Goal: Task Accomplishment & Management: Manage account settings

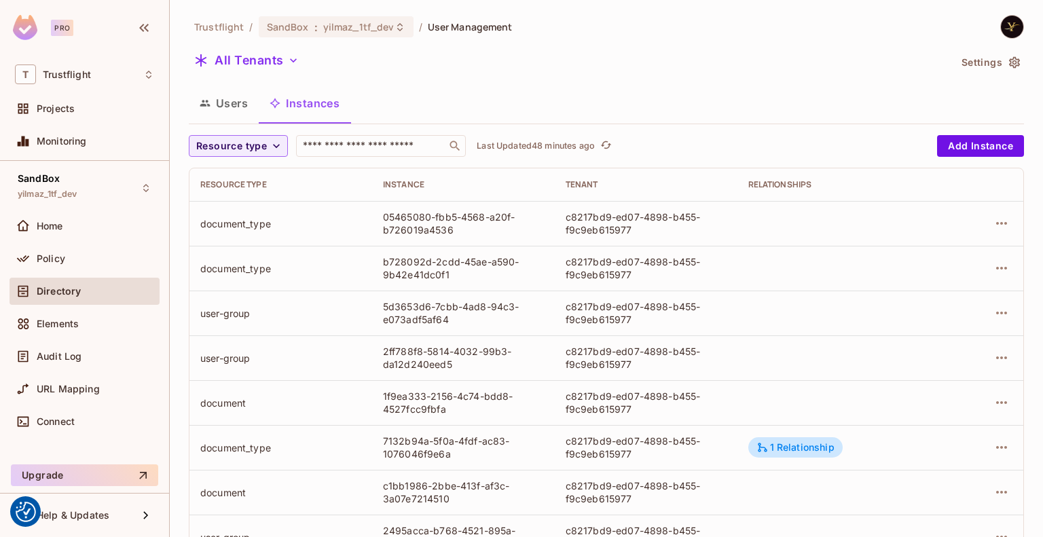
scroll to position [261, 0]
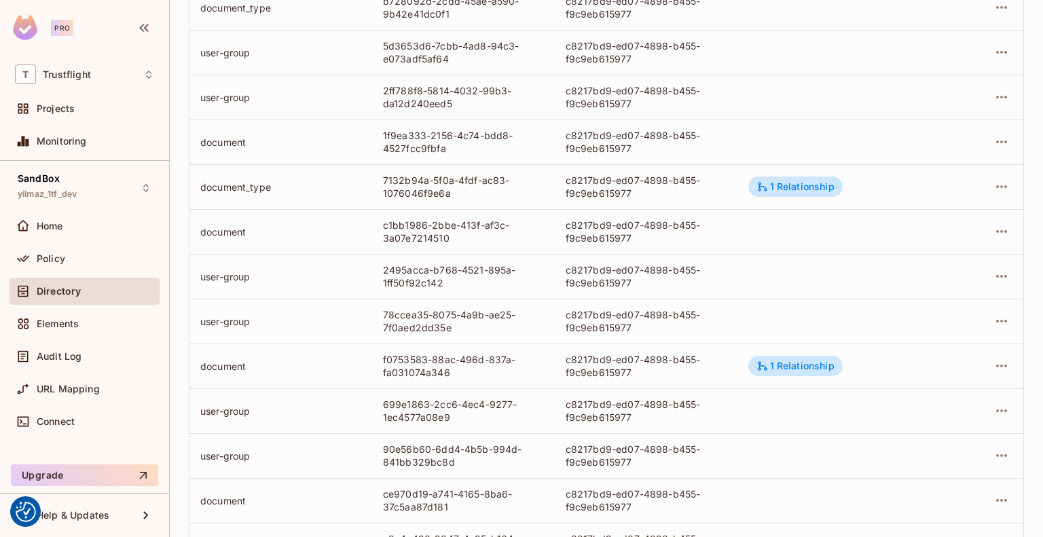
click at [125, 295] on div "Directory" at bounding box center [96, 291] width 118 height 11
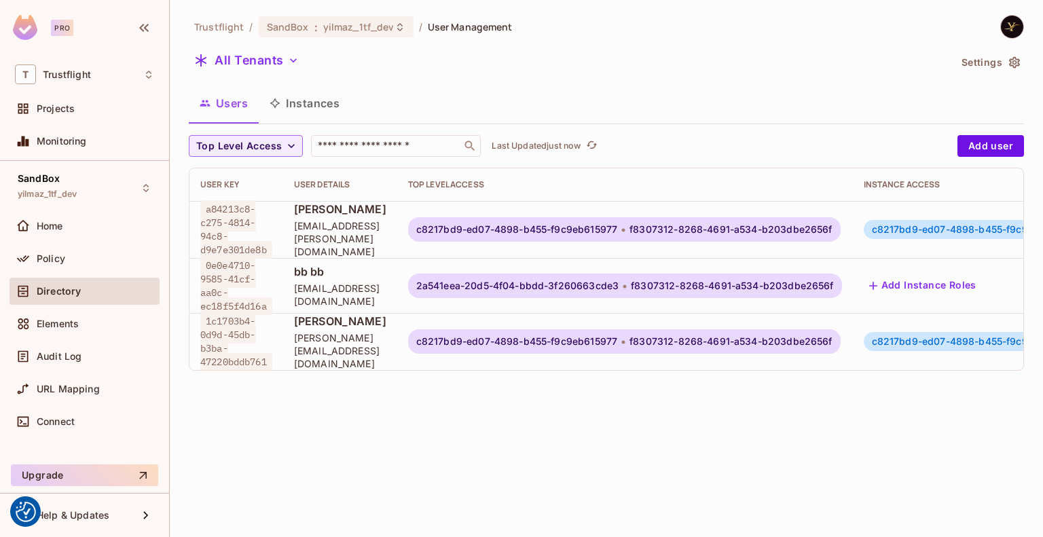
click at [329, 101] on button "Instances" at bounding box center [305, 103] width 92 height 34
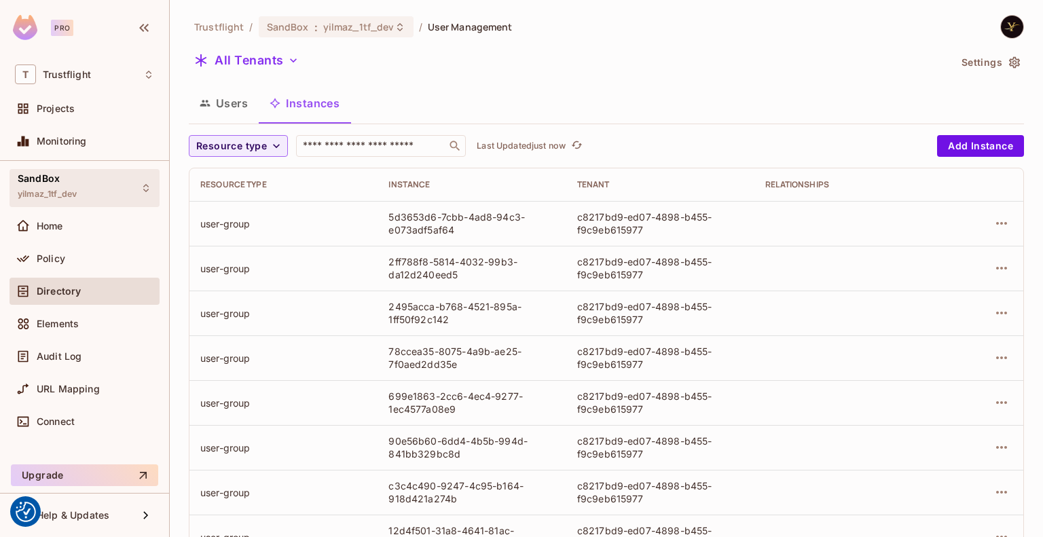
click at [69, 179] on div "SandBox yilmaz_1tf_dev" at bounding box center [47, 187] width 59 height 29
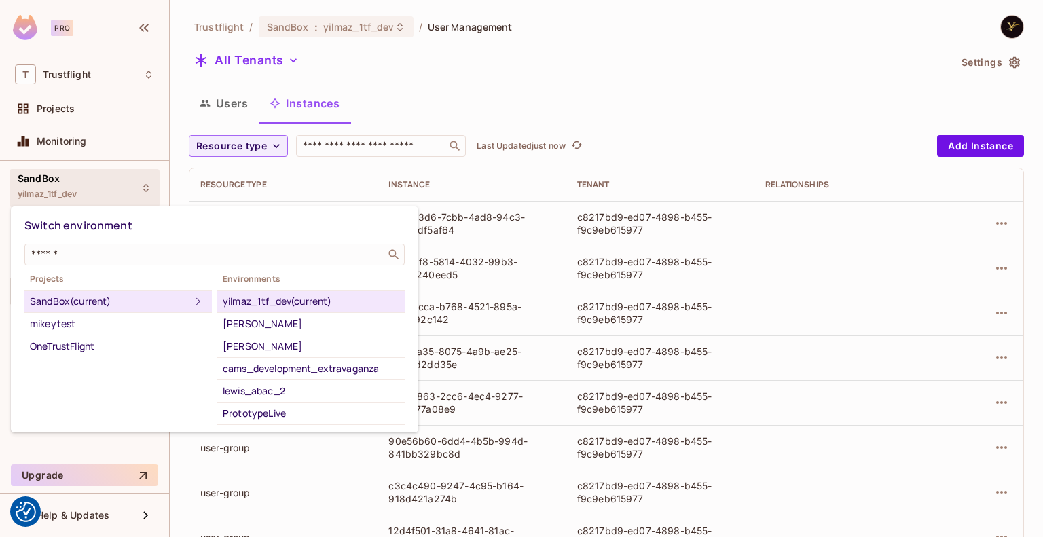
click at [445, 84] on div at bounding box center [521, 268] width 1043 height 537
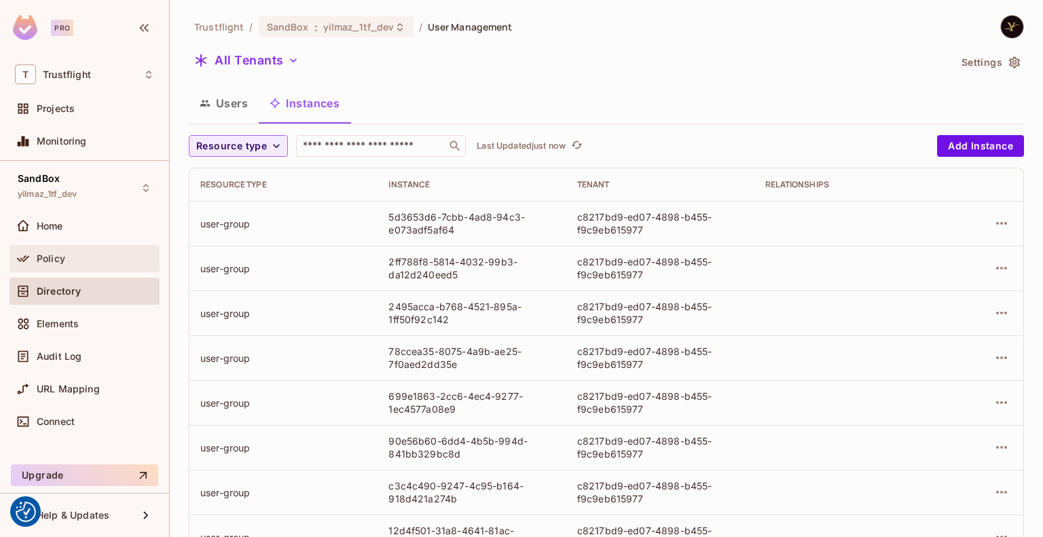
click at [54, 262] on span "Policy" at bounding box center [51, 258] width 29 height 11
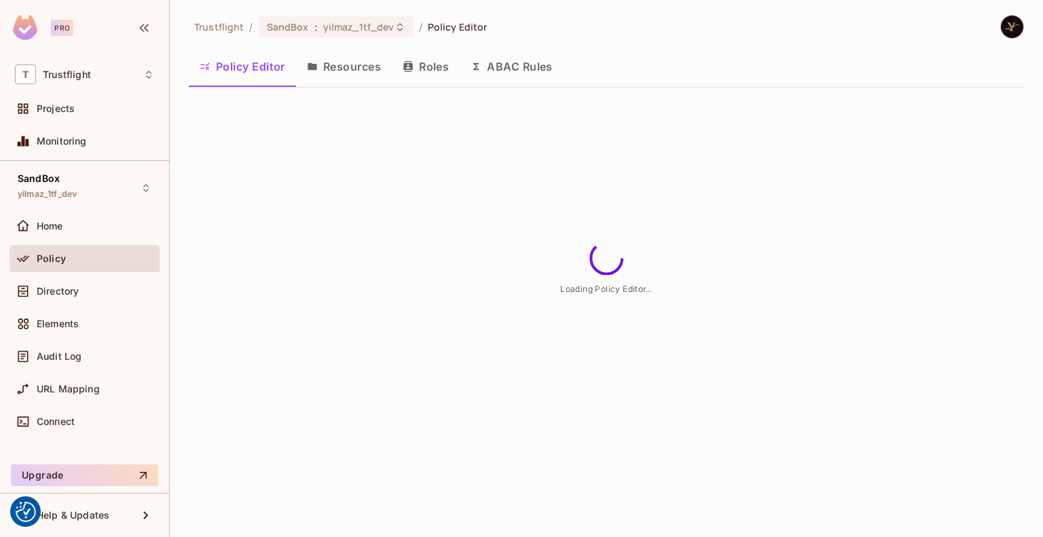
click at [353, 67] on button "Resources" at bounding box center [344, 67] width 96 height 34
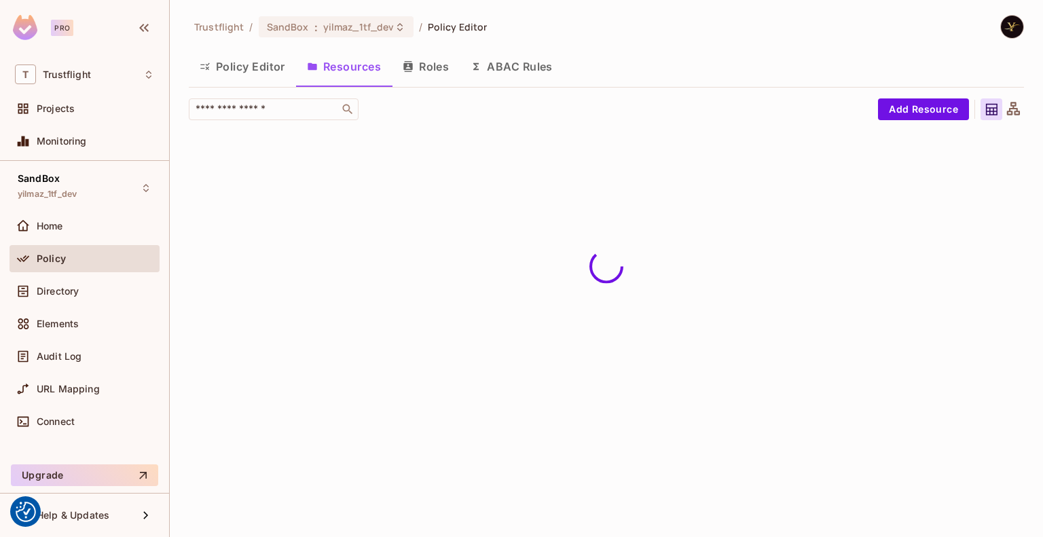
click at [507, 65] on button "ABAC Rules" at bounding box center [512, 67] width 104 height 34
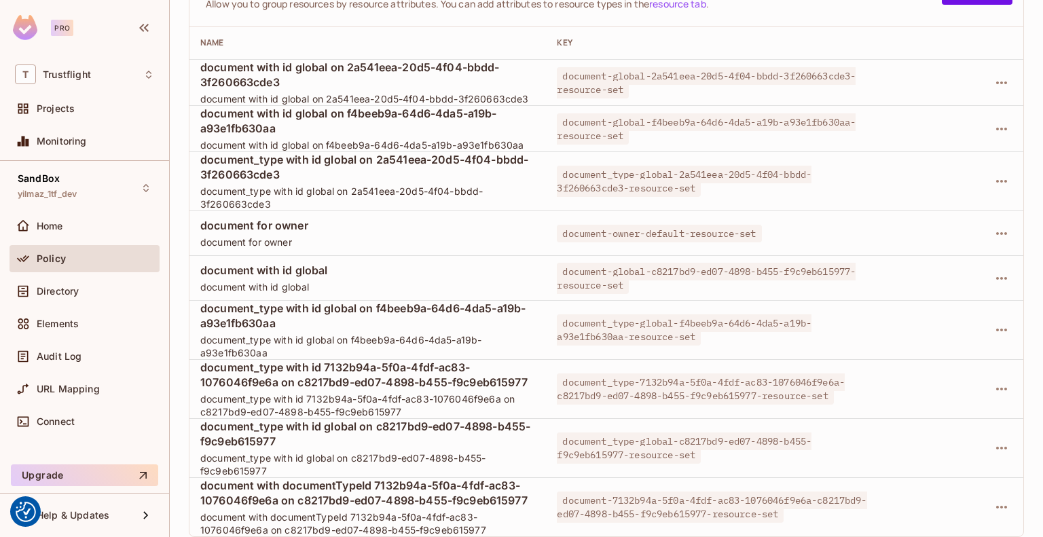
scroll to position [1161, 0]
click at [994, 381] on icon "button" at bounding box center [1002, 389] width 16 height 16
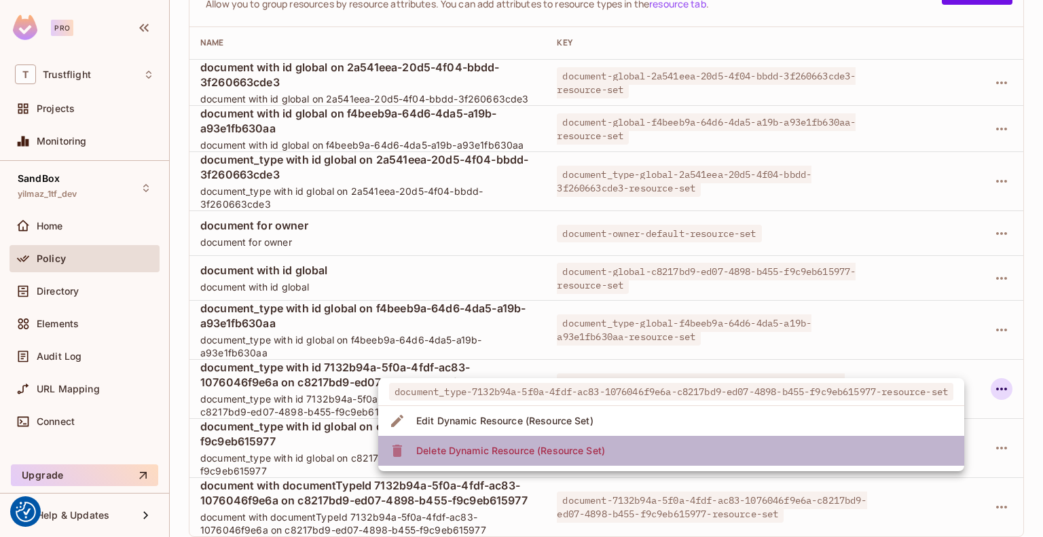
click at [571, 446] on div "Delete Dynamic Resource (Resource Set)" at bounding box center [510, 451] width 189 height 14
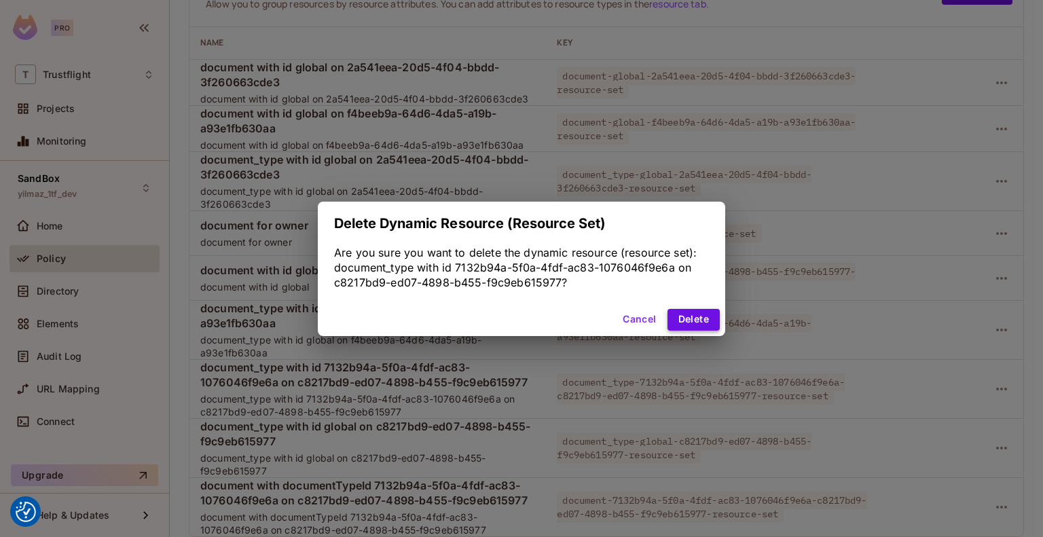
click at [700, 325] on button "Delete" at bounding box center [694, 320] width 52 height 22
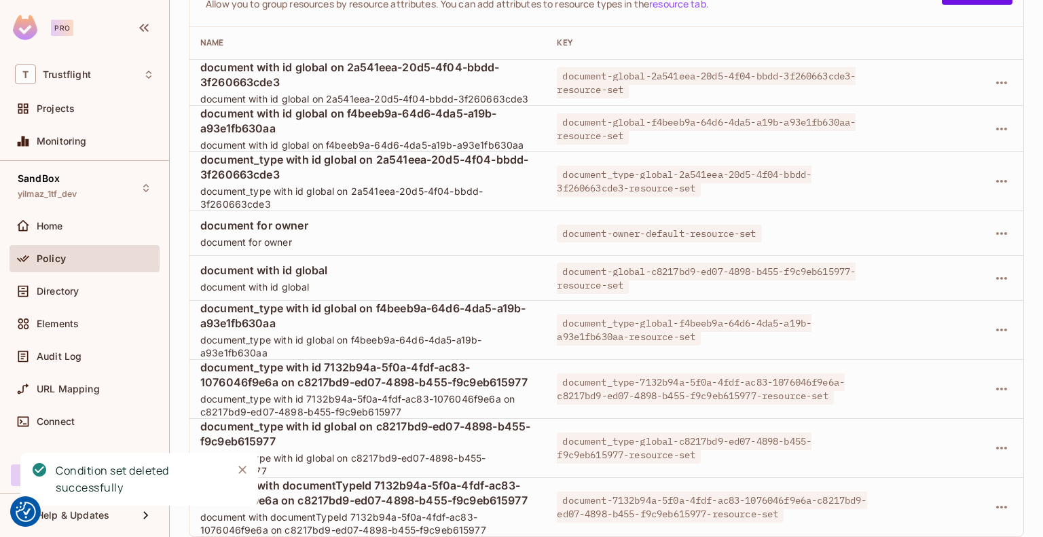
scroll to position [1087, 0]
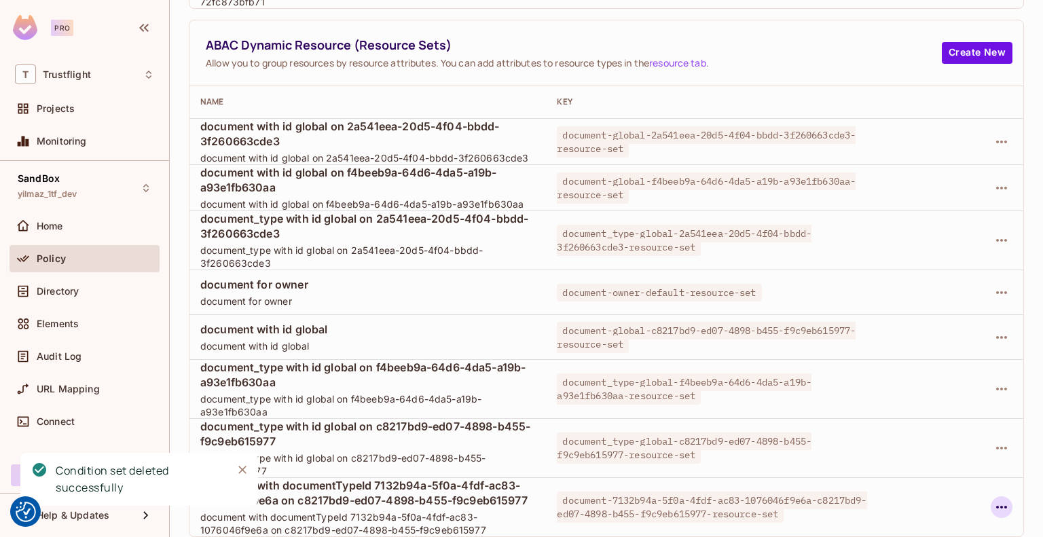
click at [994, 499] on icon "button" at bounding box center [1002, 507] width 16 height 16
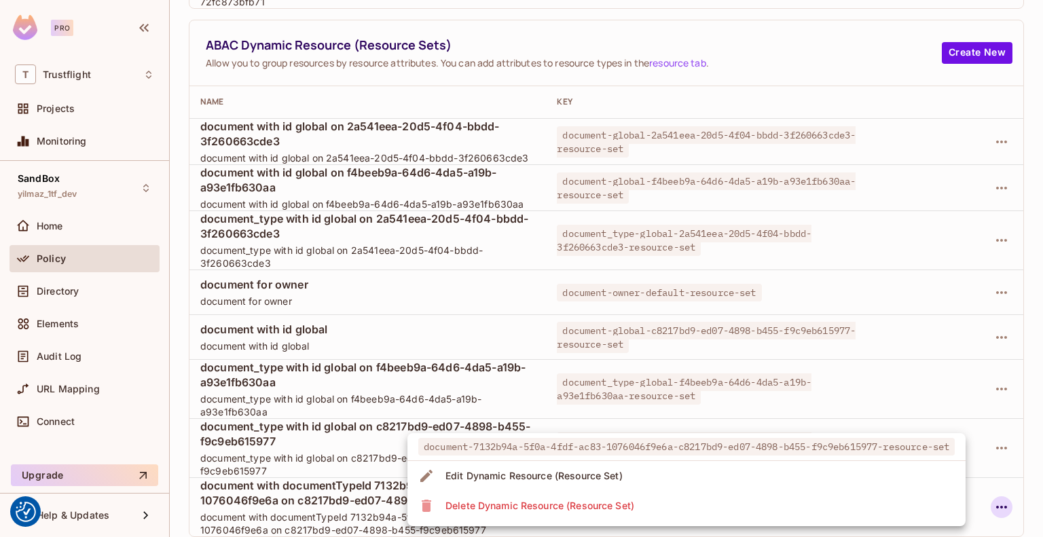
click at [838, 503] on li "Delete Dynamic Resource (Resource Set)" at bounding box center [687, 506] width 558 height 30
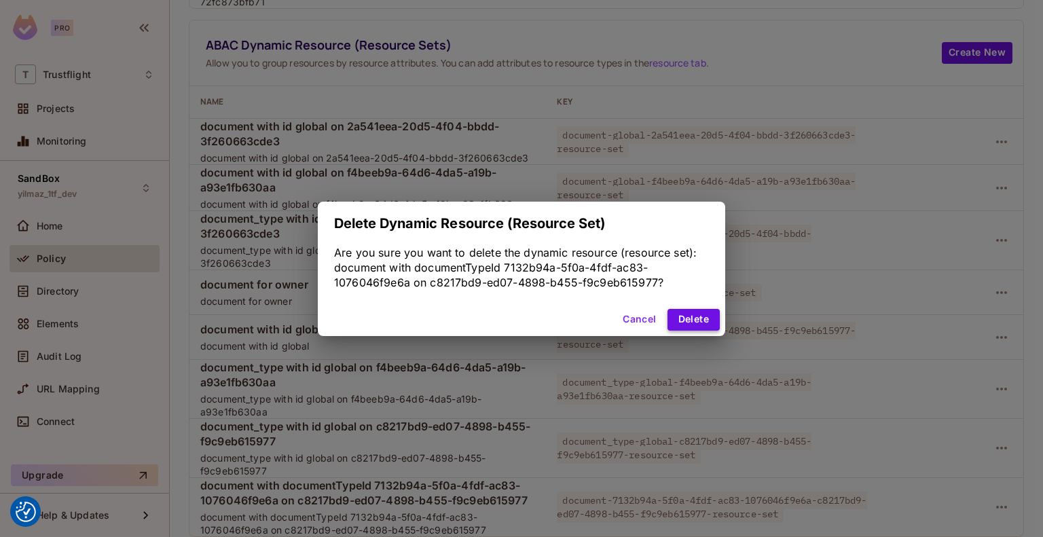
click at [702, 323] on button "Delete" at bounding box center [694, 320] width 52 height 22
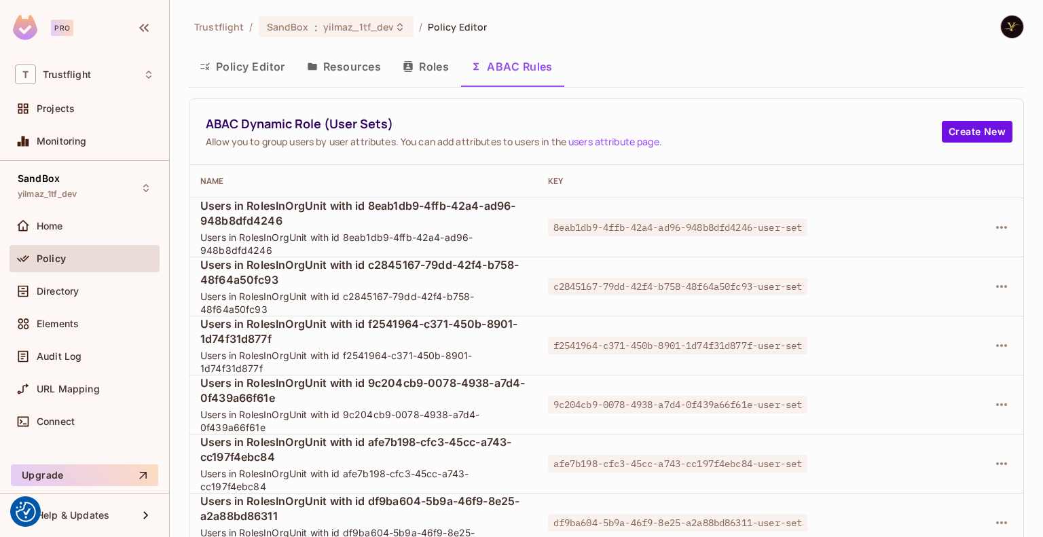
scroll to position [1039, 0]
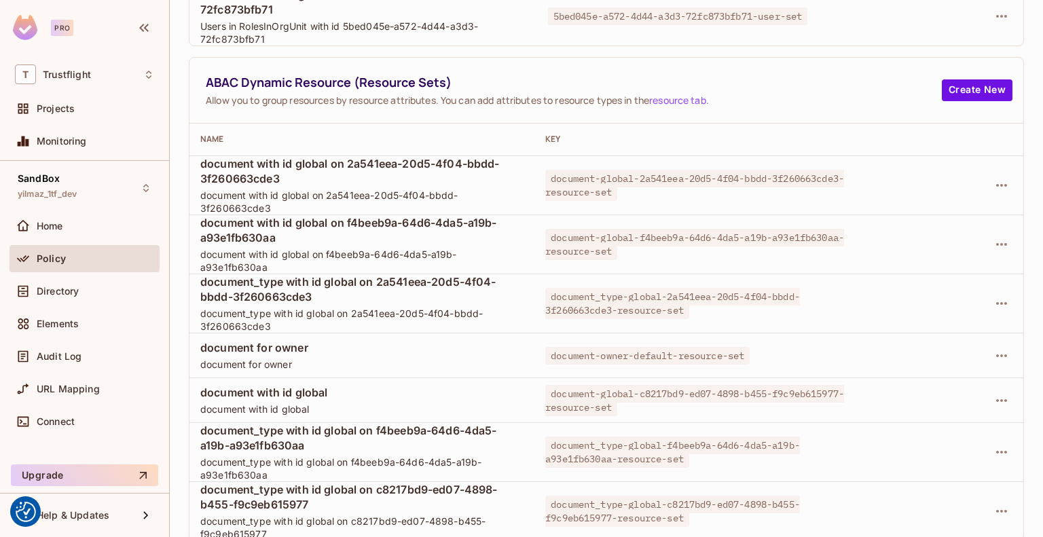
click at [110, 260] on div "Policy" at bounding box center [96, 258] width 118 height 11
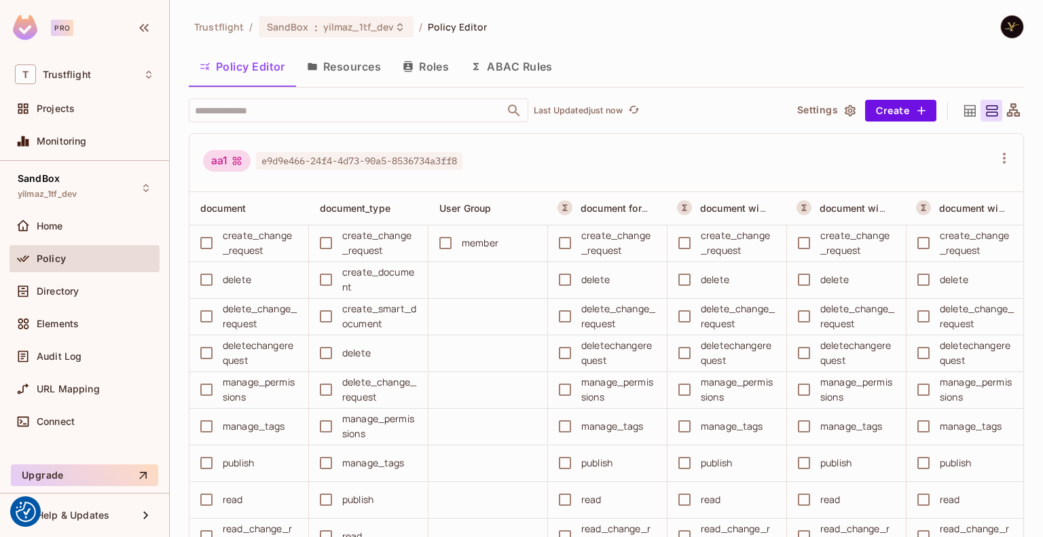
click at [501, 77] on button "ABAC Rules" at bounding box center [512, 67] width 104 height 34
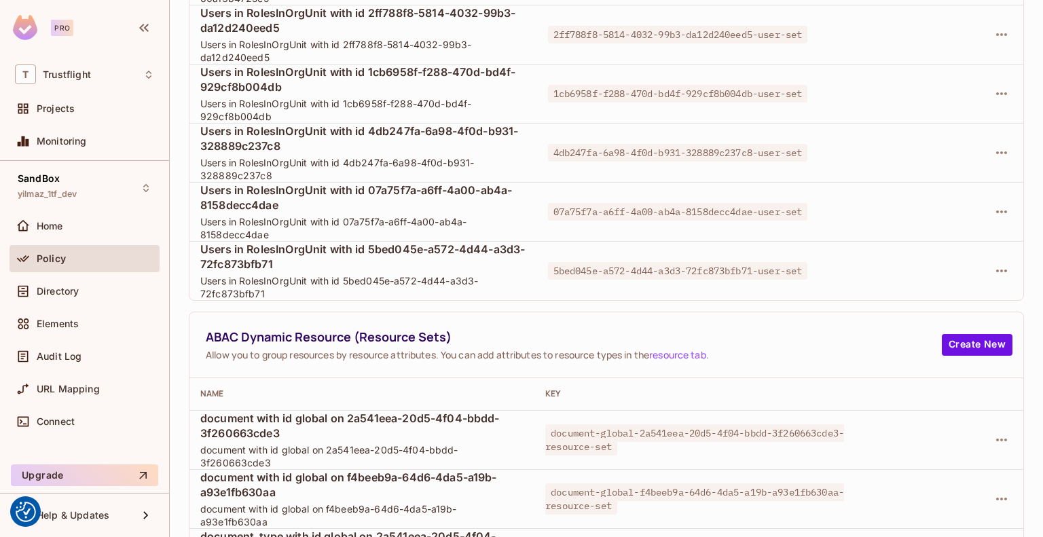
scroll to position [1039, 0]
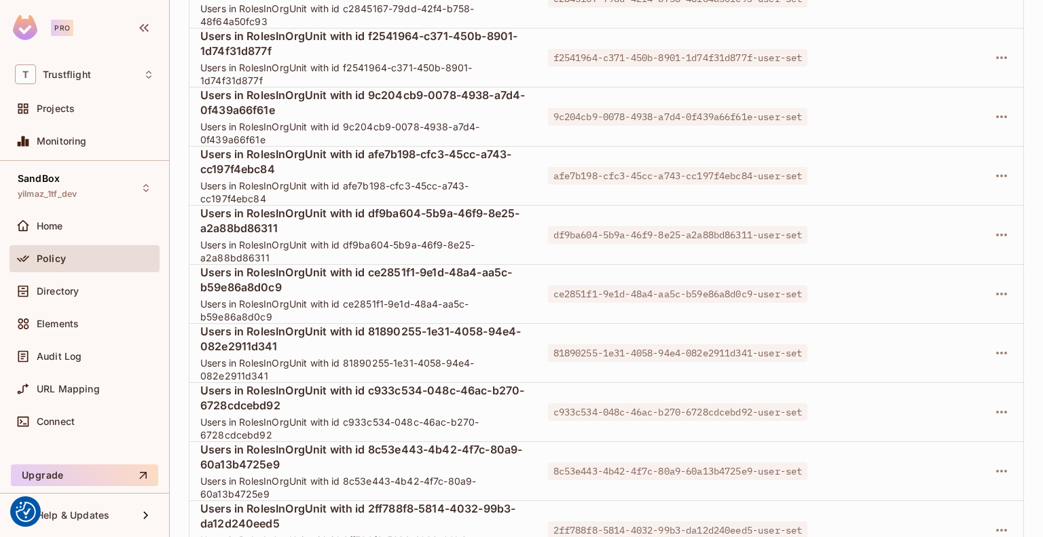
scroll to position [1039, 0]
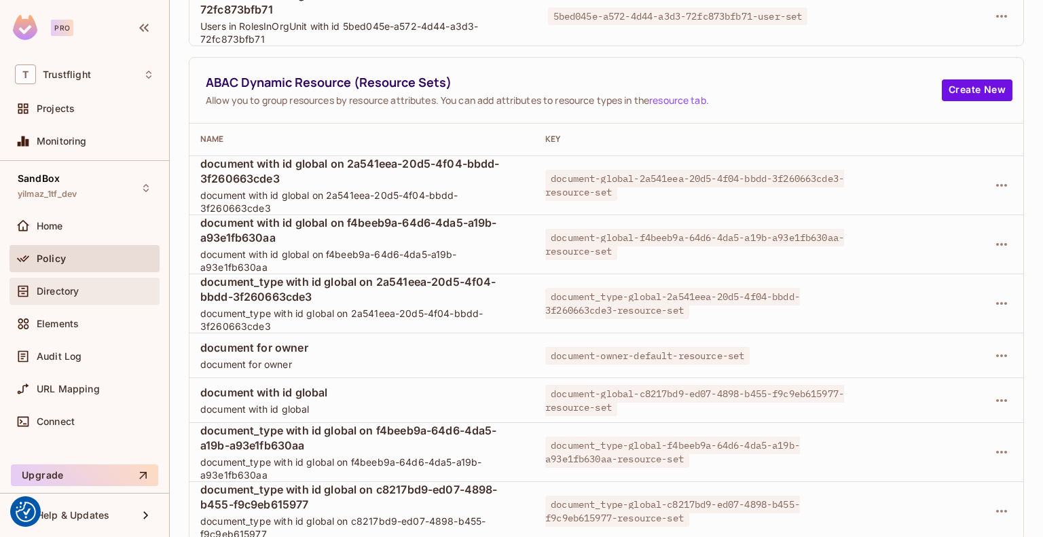
click at [104, 296] on div "Directory" at bounding box center [84, 291] width 139 height 16
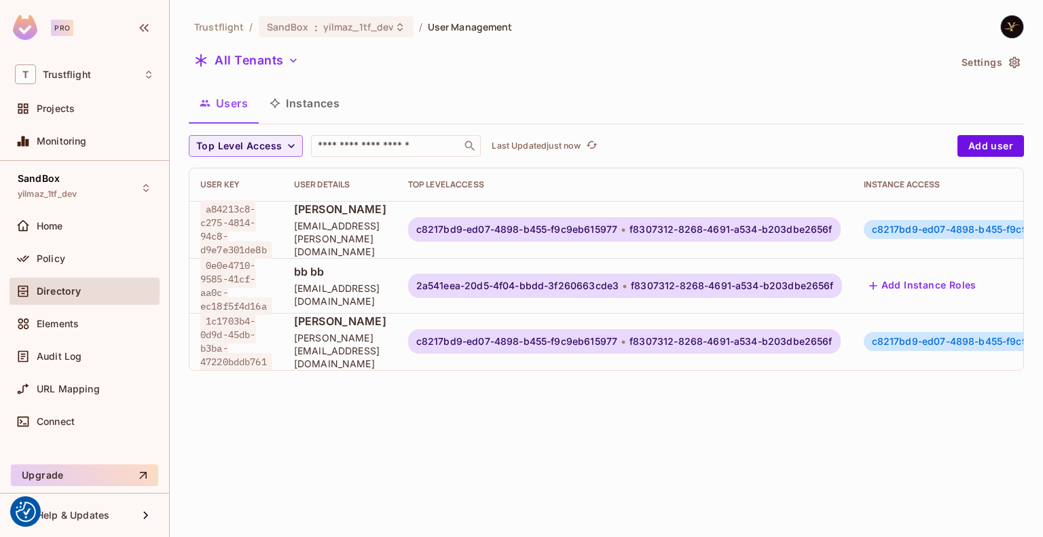
click at [325, 112] on button "Instances" at bounding box center [305, 103] width 92 height 34
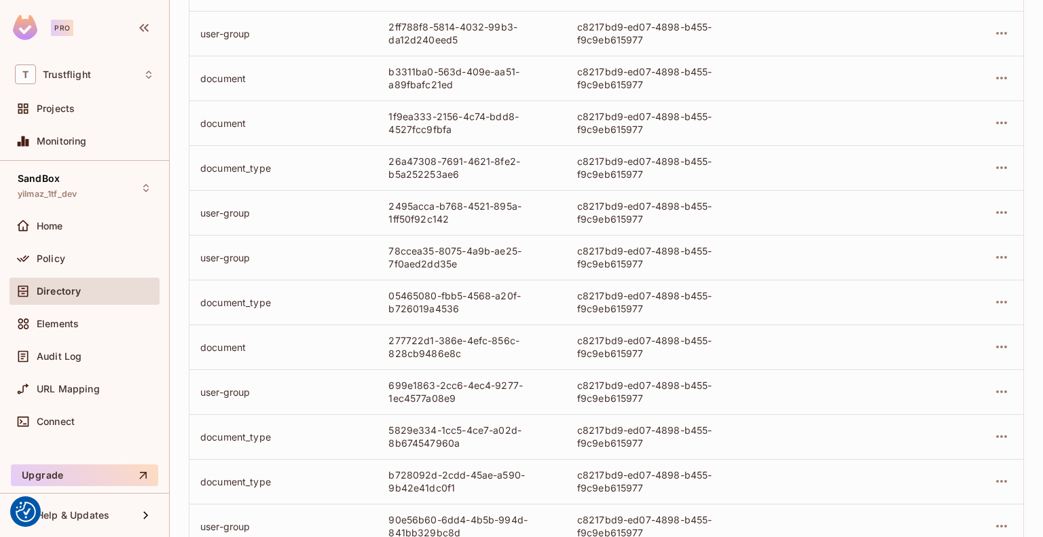
scroll to position [411, 0]
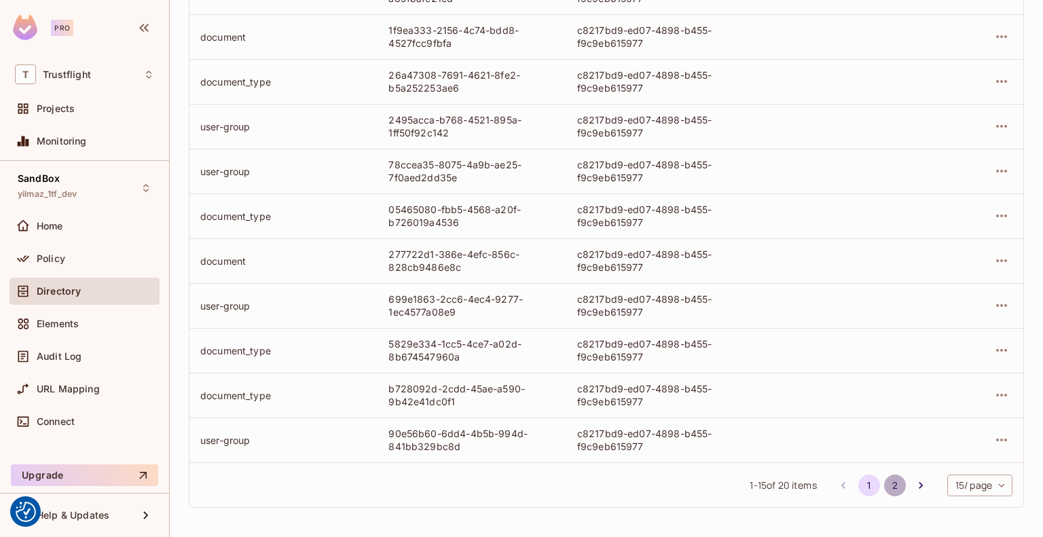
click at [884, 483] on button "2" at bounding box center [895, 486] width 22 height 22
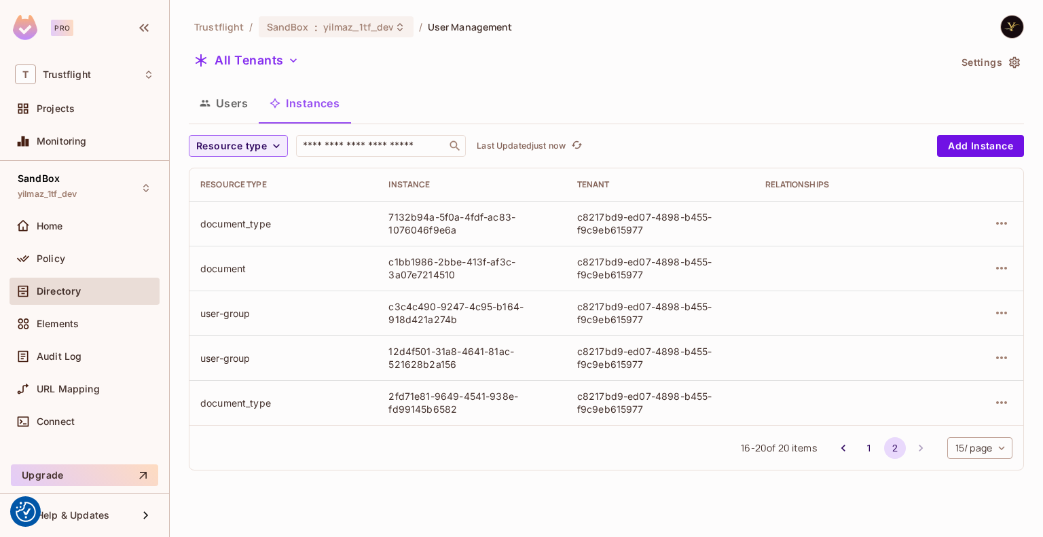
click at [1011, 260] on div at bounding box center [983, 268] width 58 height 22
click at [1001, 271] on icon "button" at bounding box center [1002, 268] width 16 height 16
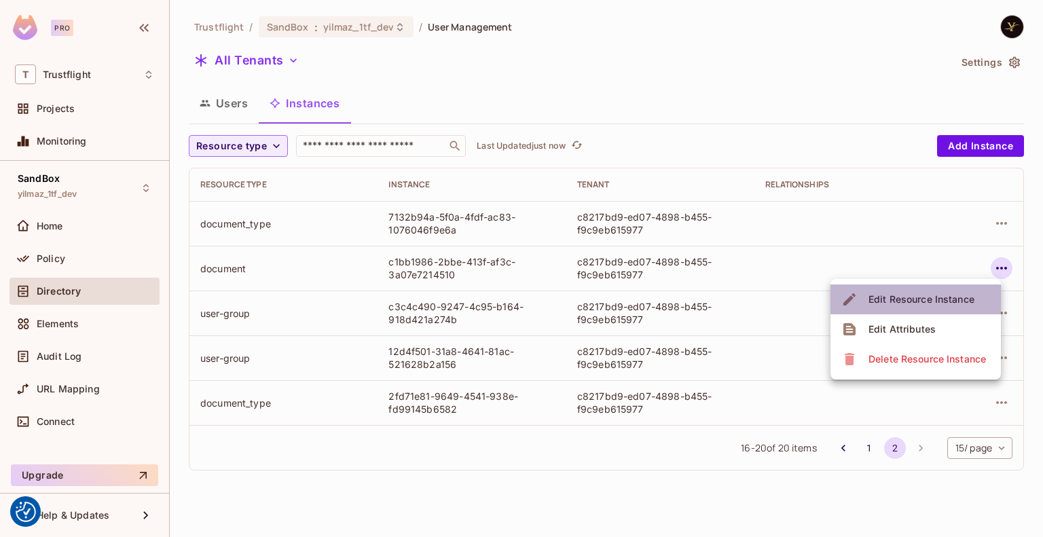
click at [907, 301] on div "Edit Resource Instance" at bounding box center [922, 300] width 106 height 14
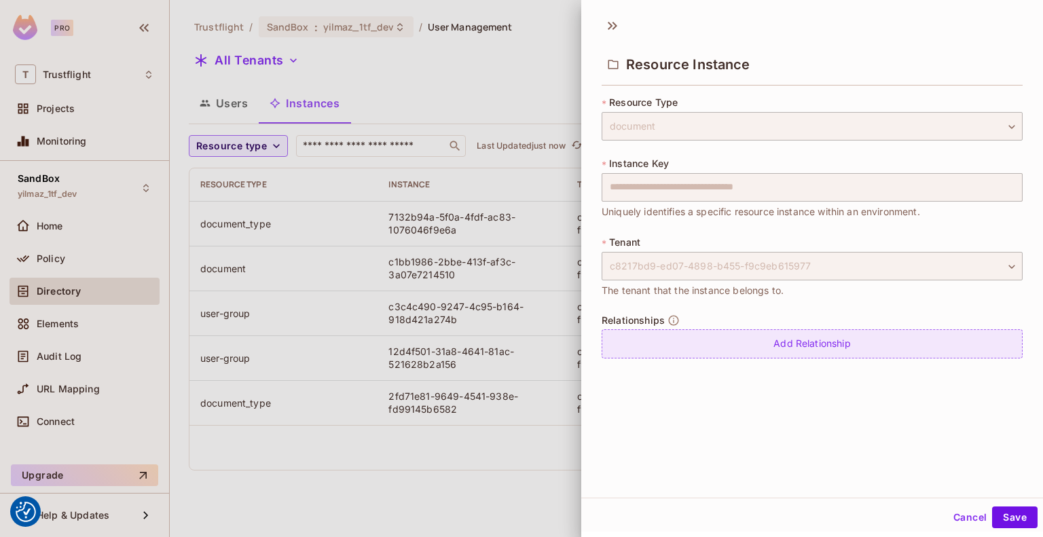
click at [811, 344] on div "Add Relationship" at bounding box center [812, 343] width 421 height 29
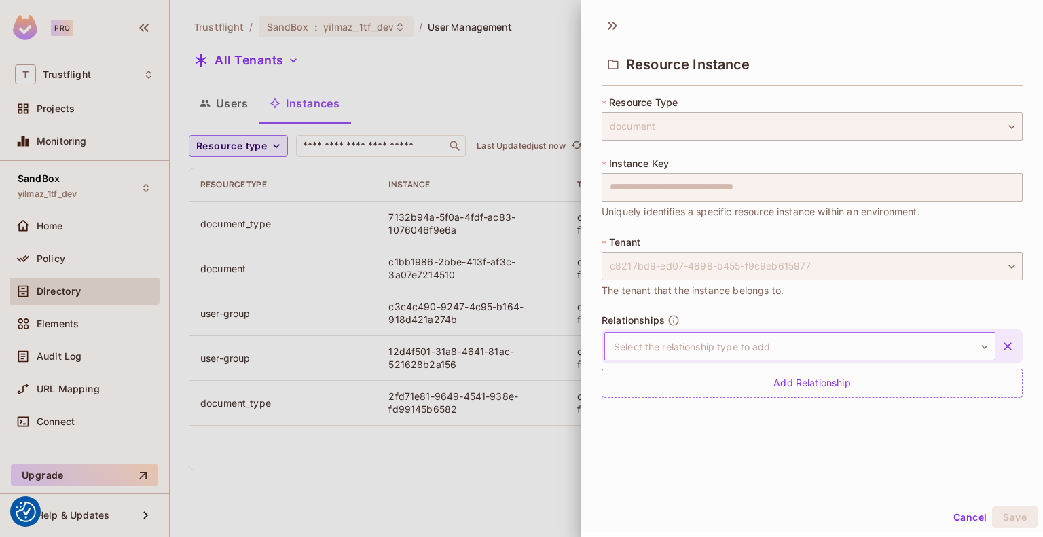
click at [816, 350] on body "We use cookies to enhance your browsing experience, serve personalized ads or c…" at bounding box center [521, 268] width 1043 height 537
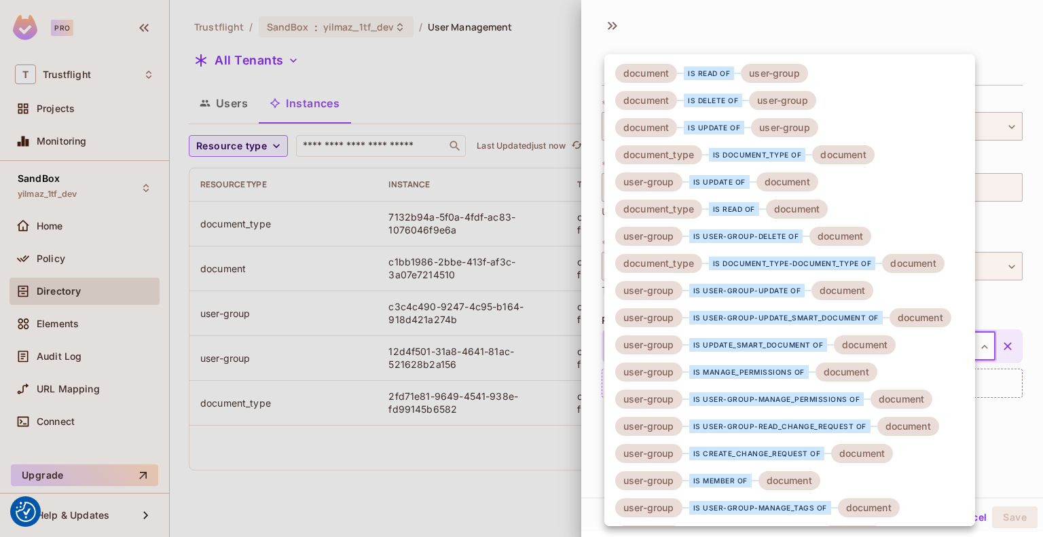
click at [793, 160] on div "is document_type of" at bounding box center [757, 155] width 97 height 14
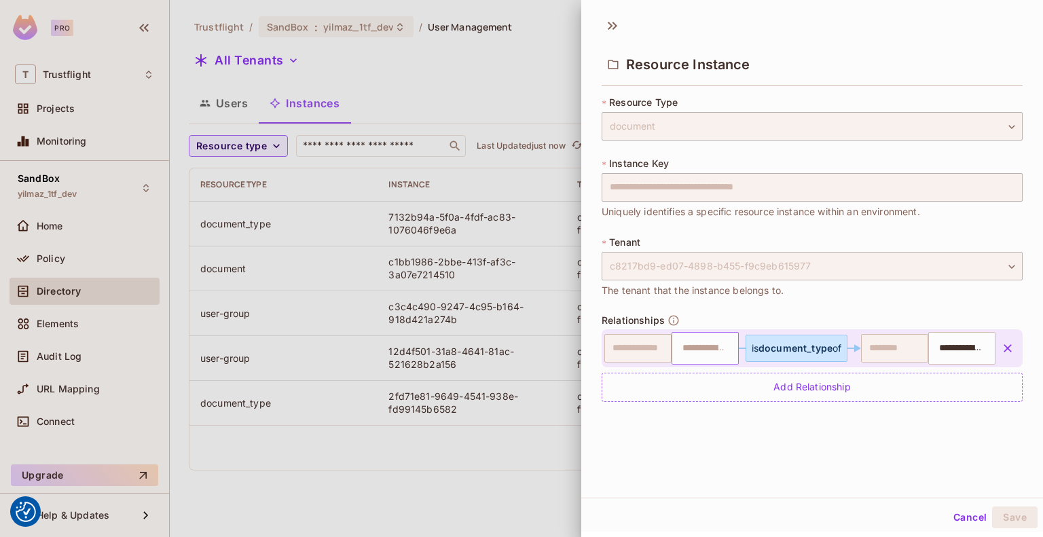
click at [715, 350] on input "text" at bounding box center [703, 348] width 58 height 27
click at [950, 514] on button "Cancel" at bounding box center [970, 518] width 44 height 22
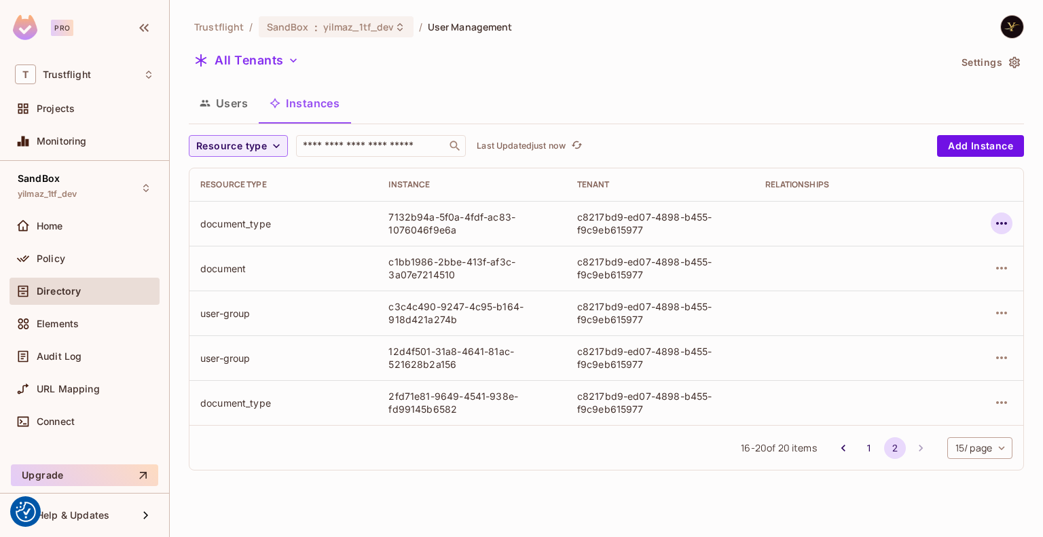
click at [1001, 218] on icon "button" at bounding box center [1002, 223] width 16 height 16
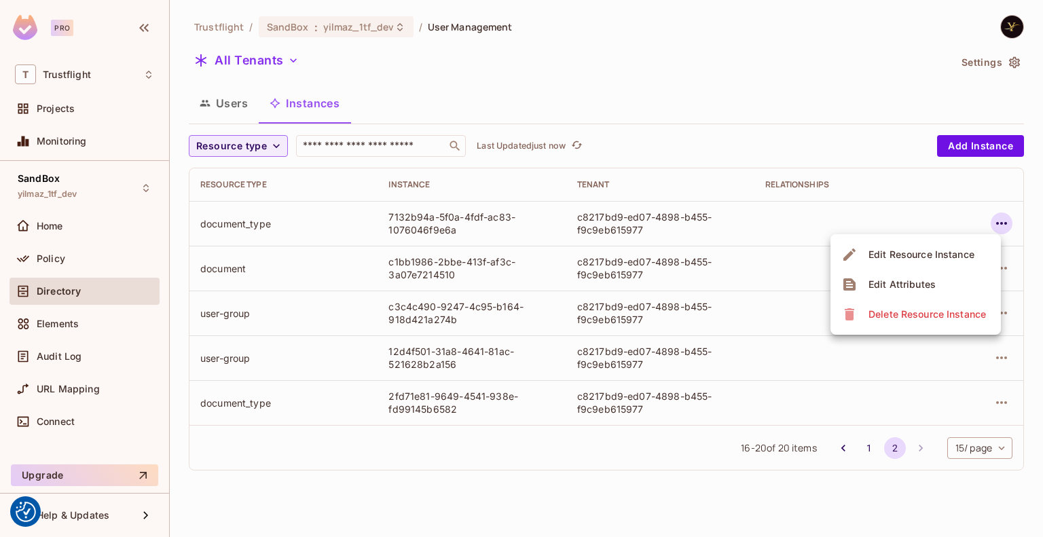
click at [1001, 218] on div at bounding box center [521, 268] width 1043 height 537
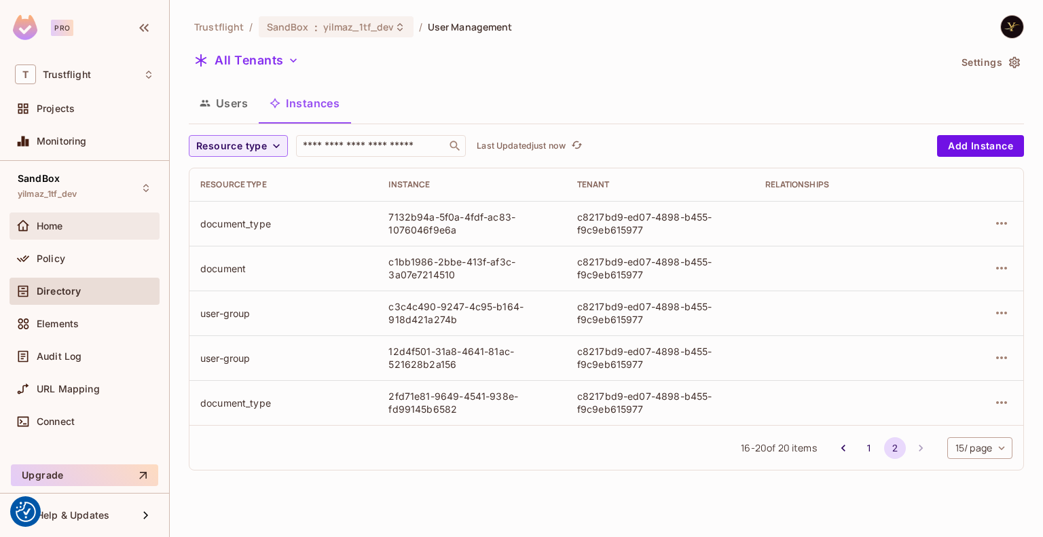
click at [59, 234] on div "Home" at bounding box center [85, 226] width 150 height 27
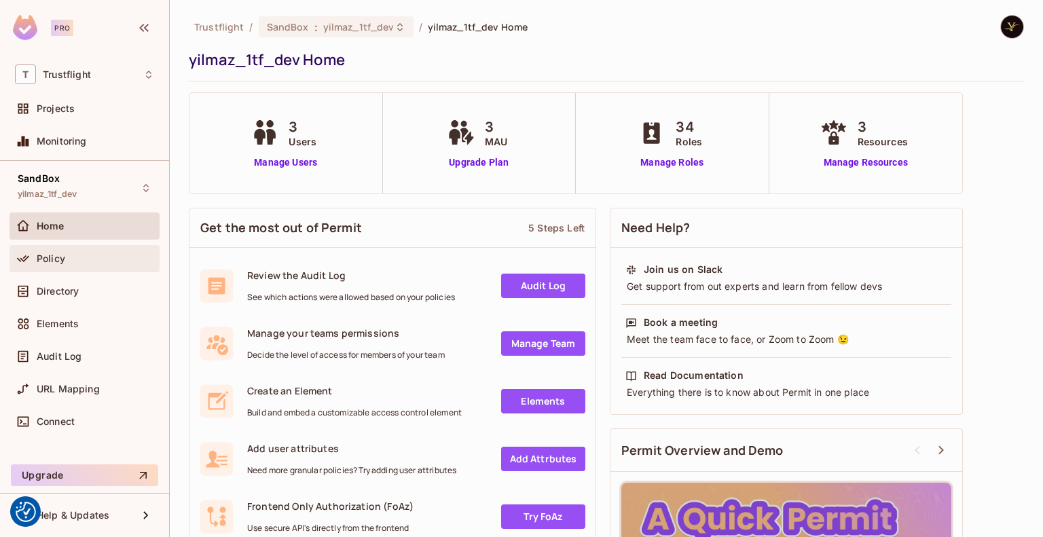
click at [73, 264] on div "Policy" at bounding box center [84, 259] width 139 height 16
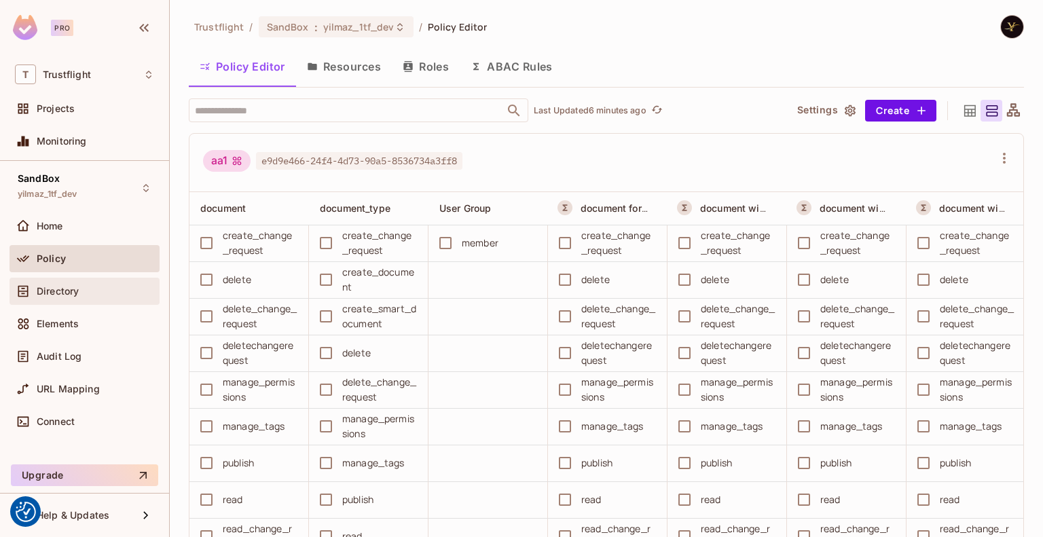
click at [88, 288] on div "Directory" at bounding box center [96, 291] width 118 height 11
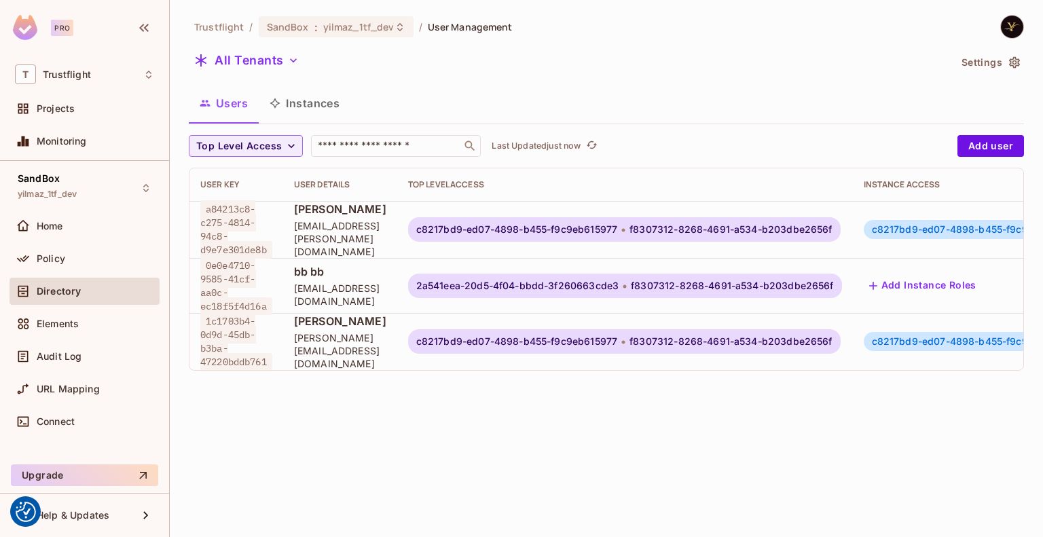
click at [321, 102] on button "Instances" at bounding box center [305, 103] width 92 height 34
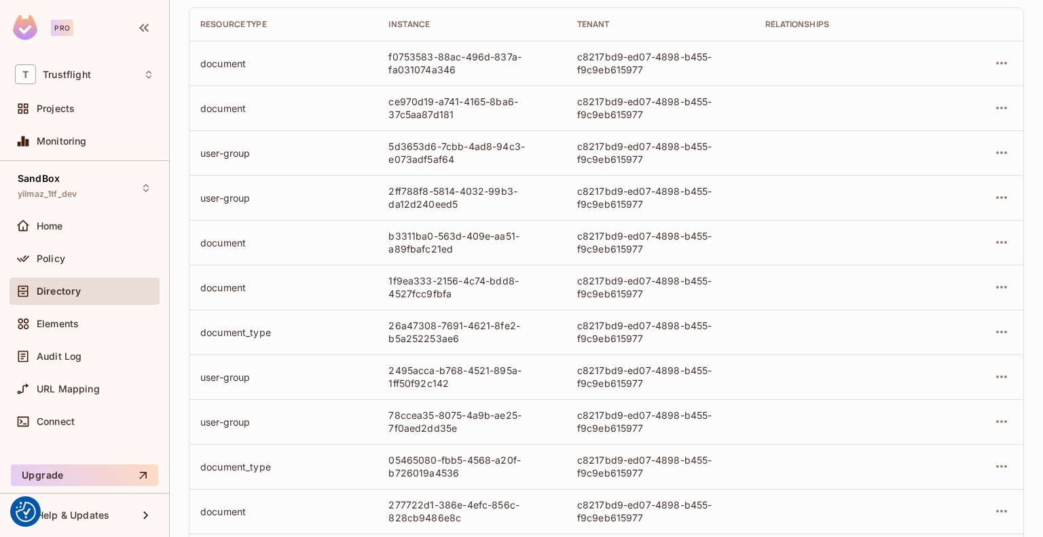
scroll to position [411, 0]
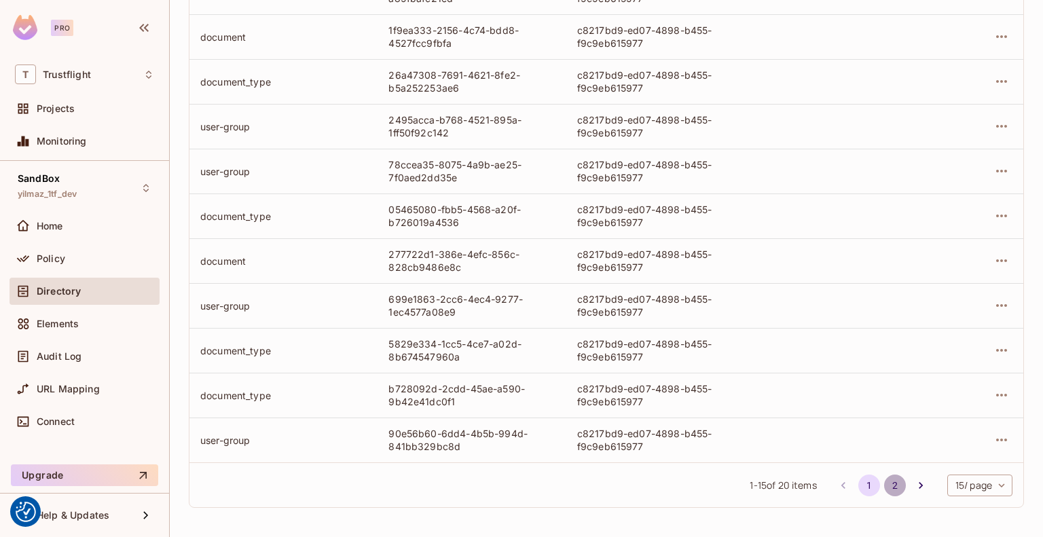
click at [884, 484] on button "2" at bounding box center [895, 486] width 22 height 22
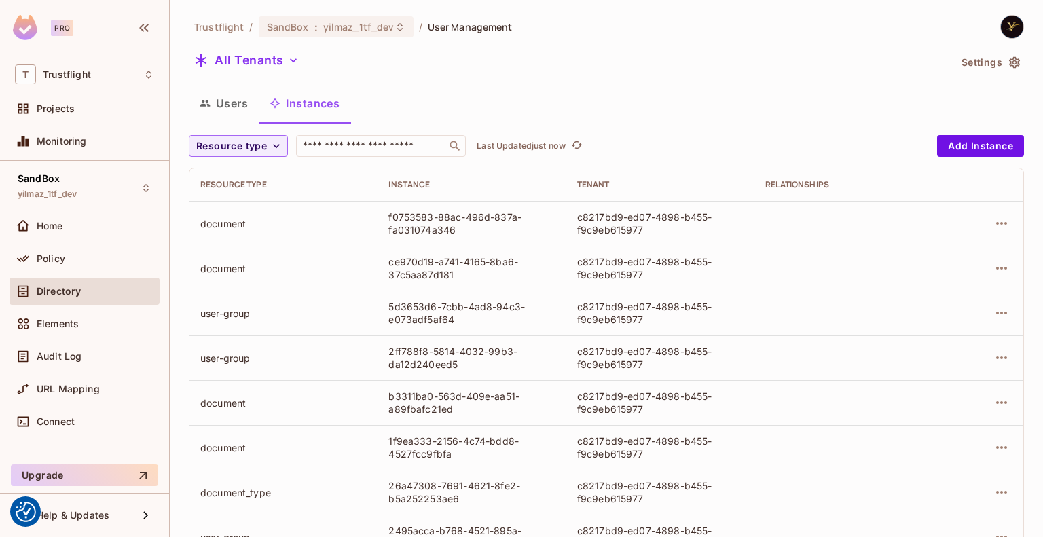
scroll to position [411, 0]
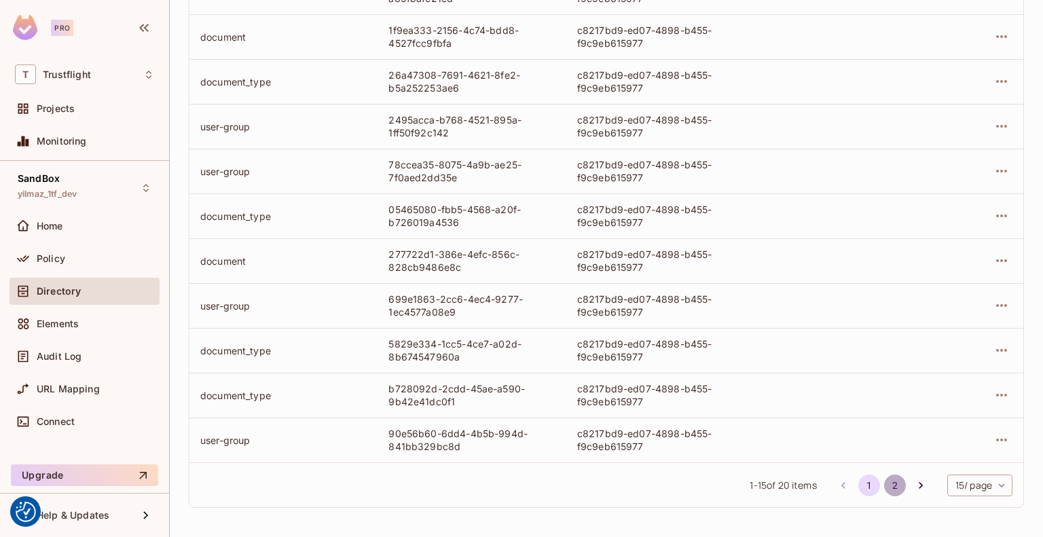
click at [884, 488] on button "2" at bounding box center [895, 486] width 22 height 22
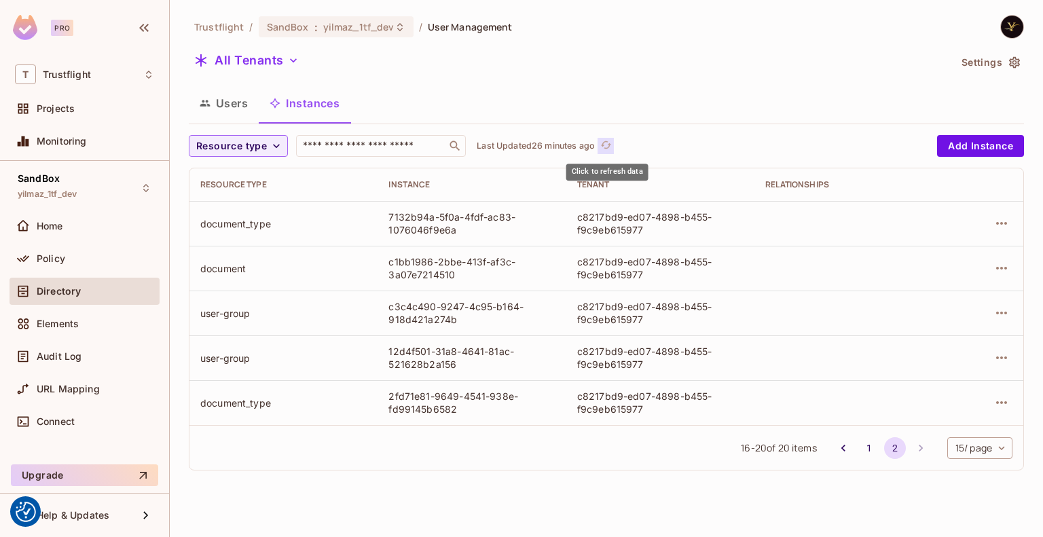
click at [609, 140] on icon "refresh" at bounding box center [606, 145] width 12 height 12
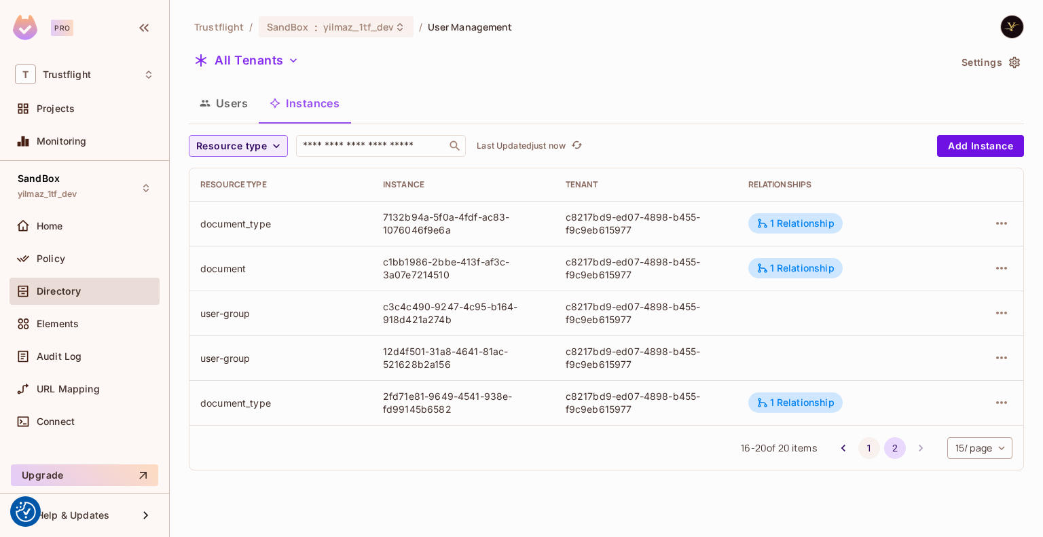
click at [869, 450] on button "1" at bounding box center [870, 448] width 22 height 22
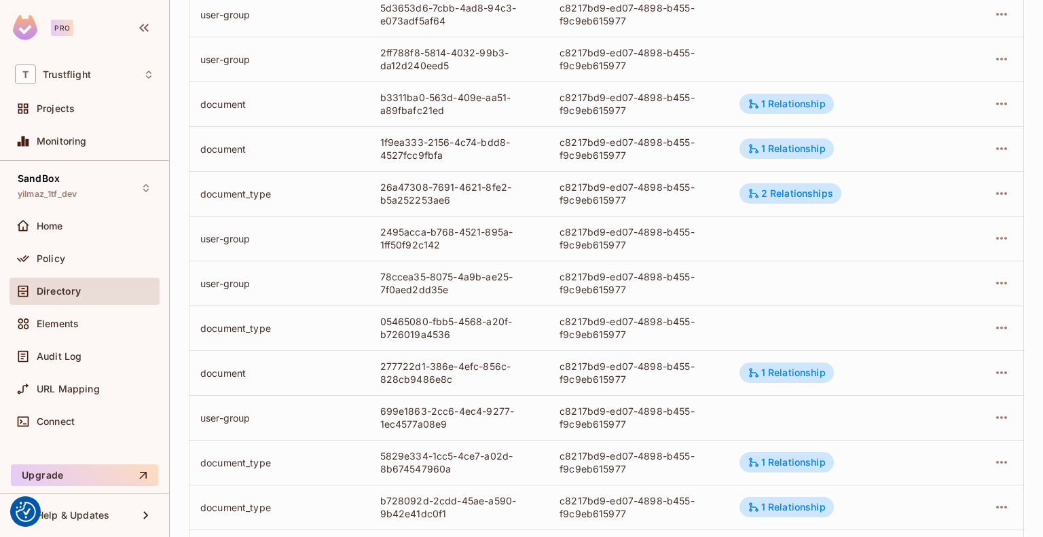
scroll to position [411, 0]
